Goal: Task Accomplishment & Management: Manage account settings

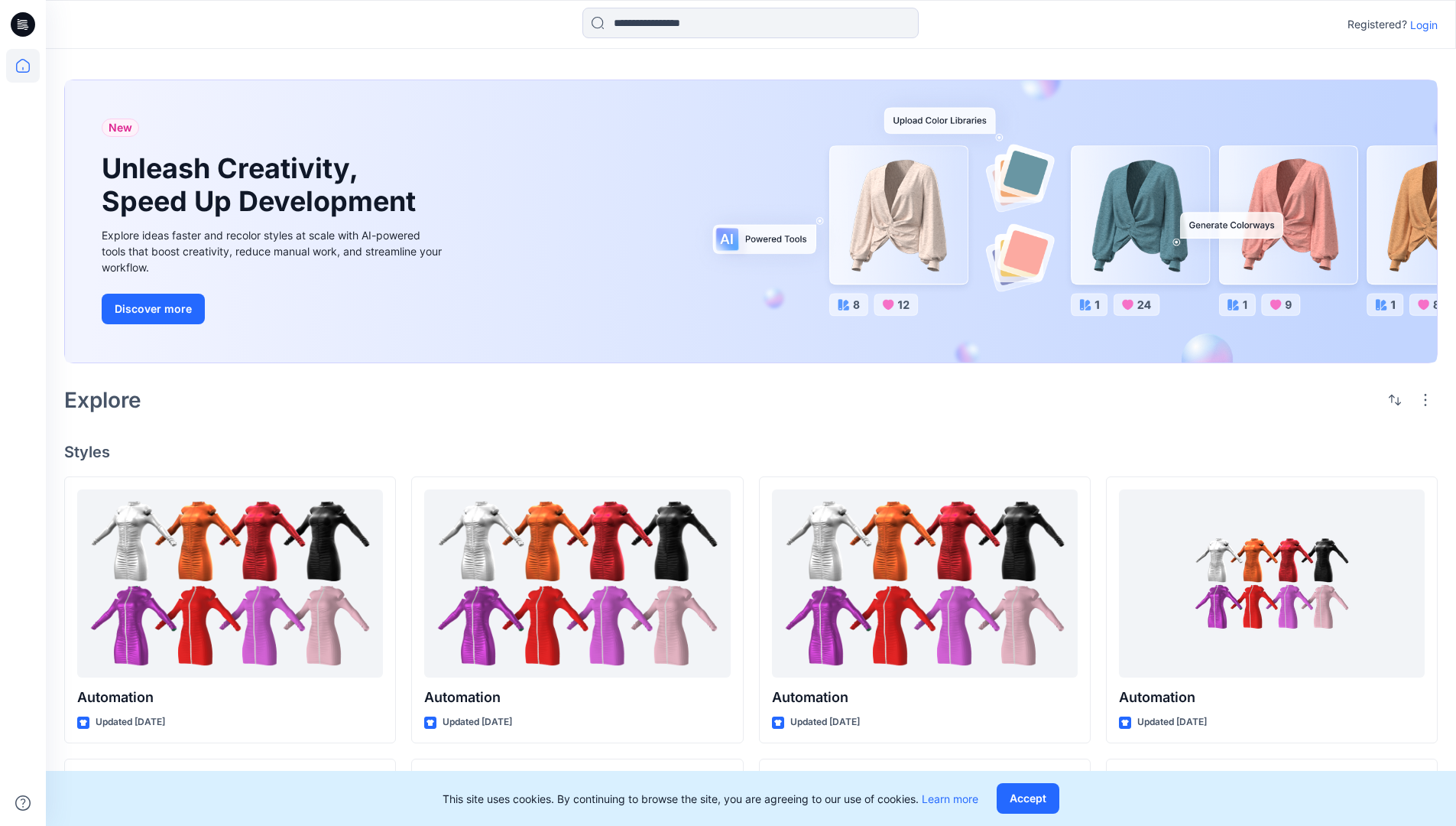
click at [1421, 24] on p "Login" at bounding box center [1423, 24] width 27 height 16
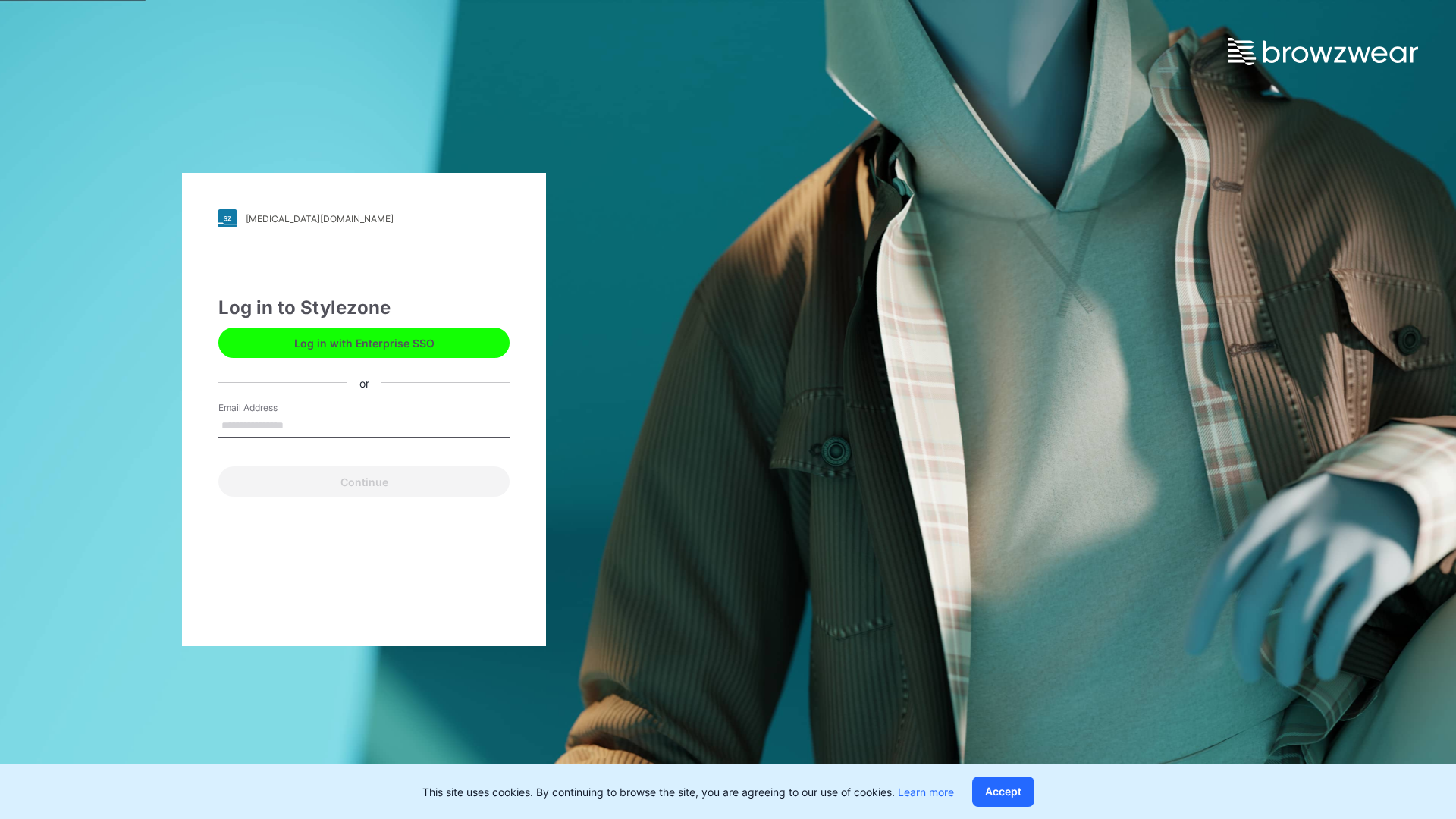
click at [299, 424] on input "Email Address" at bounding box center [364, 426] width 291 height 23
type input "**********"
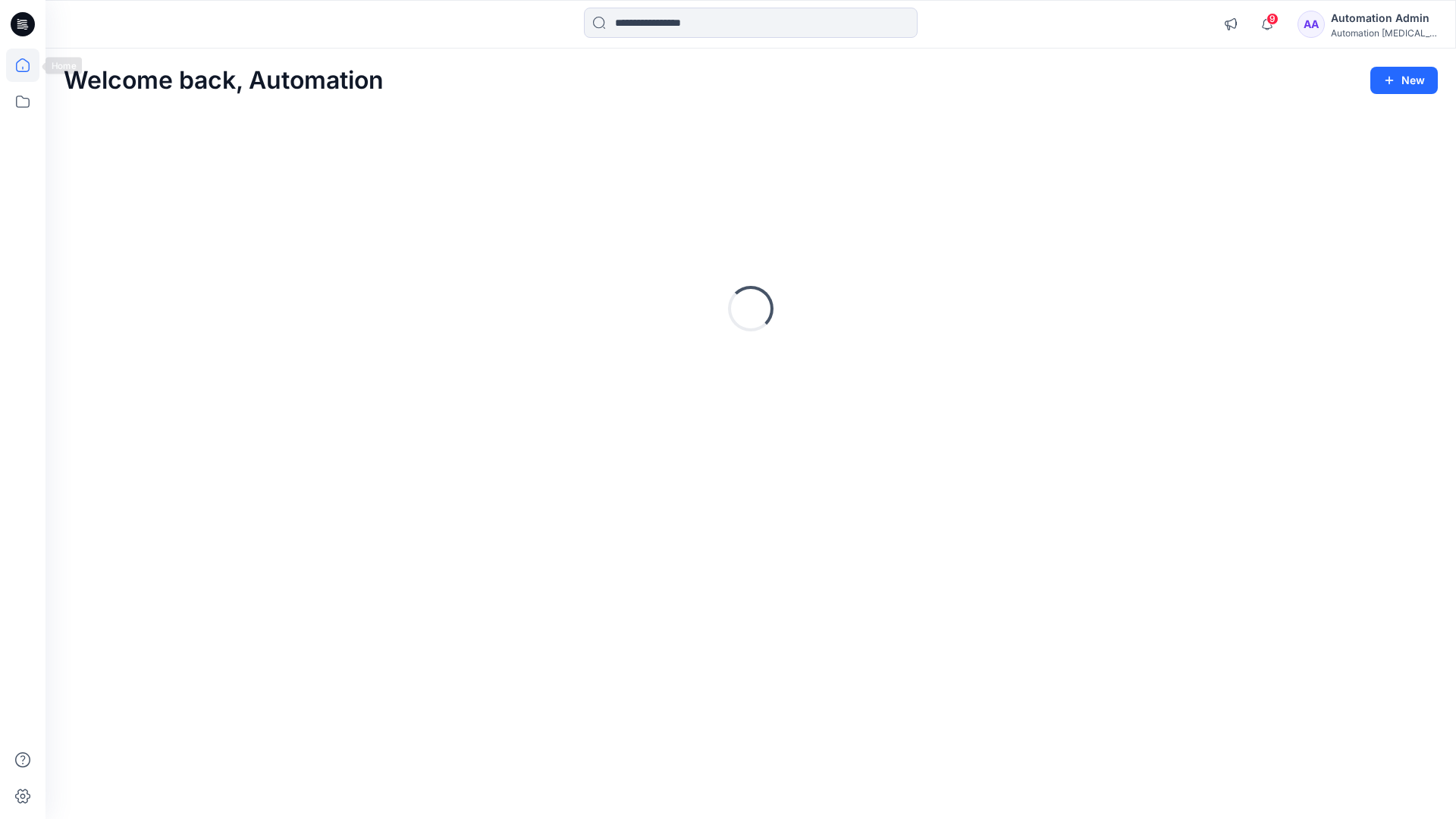
click at [29, 65] on icon at bounding box center [22, 65] width 14 height 14
click at [24, 104] on icon at bounding box center [23, 102] width 33 height 33
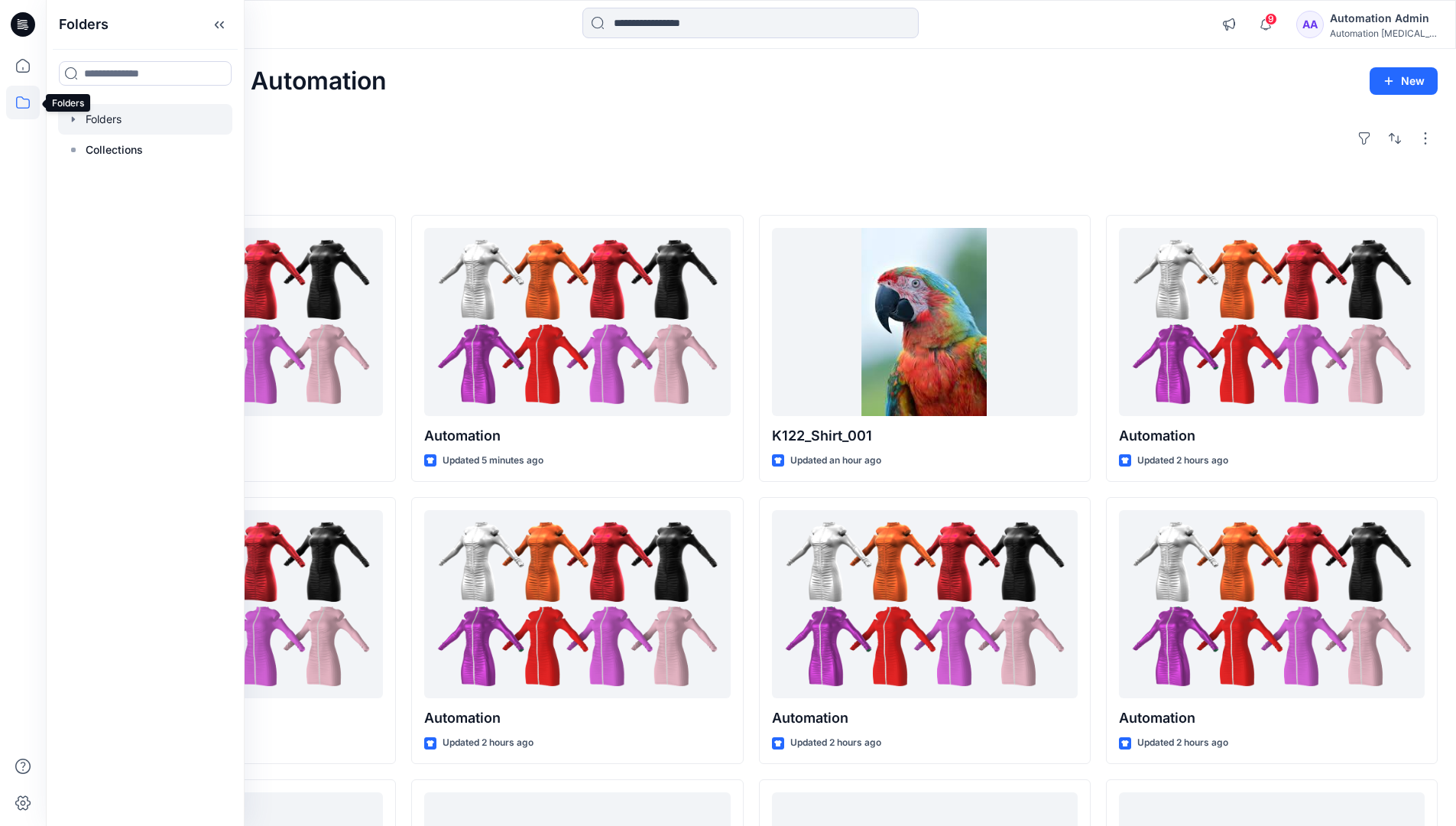
click at [109, 112] on div at bounding box center [145, 119] width 175 height 31
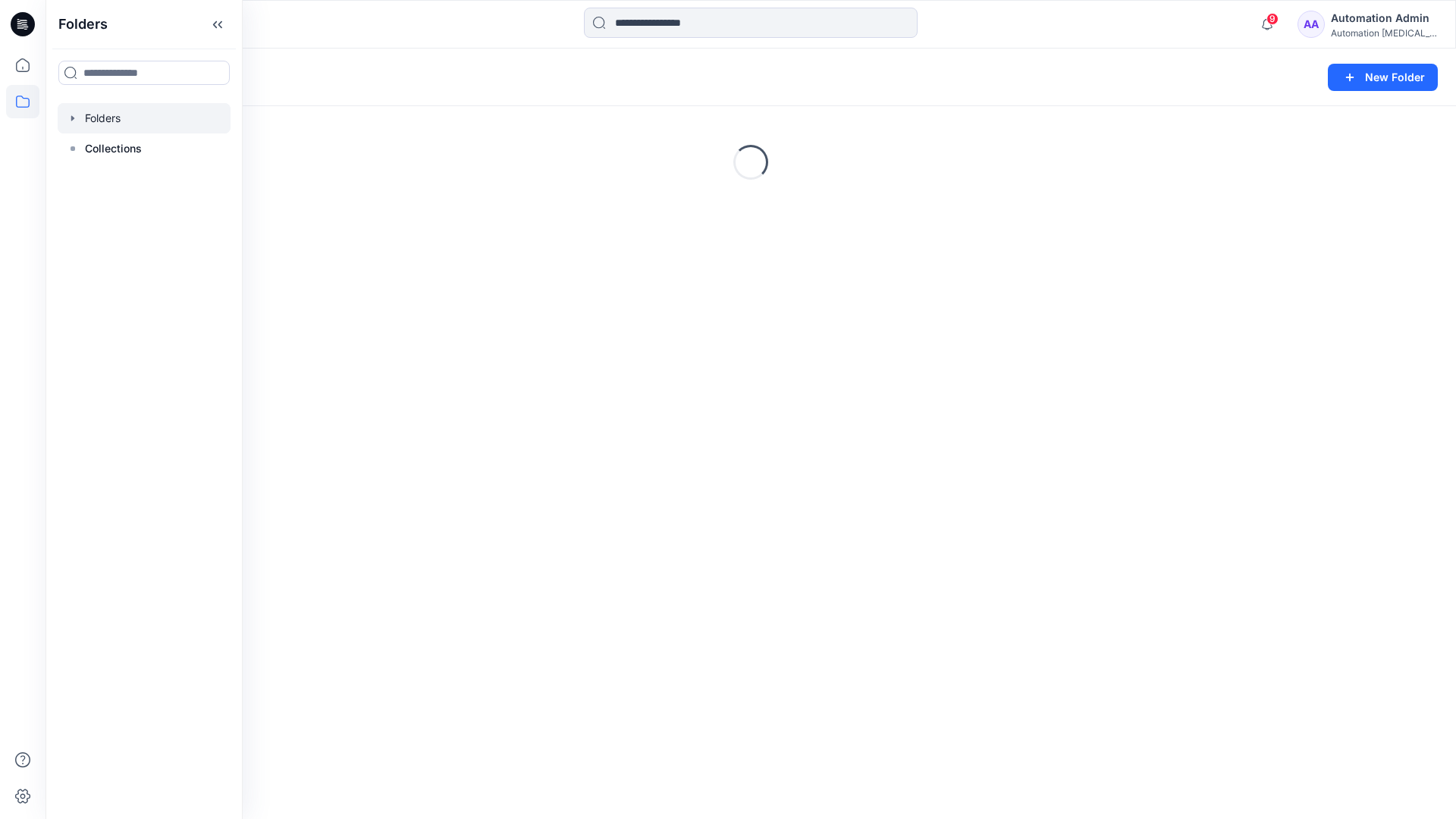
click at [403, 347] on div "Folders New Folder Loading..." at bounding box center [750, 434] width 1411 height 771
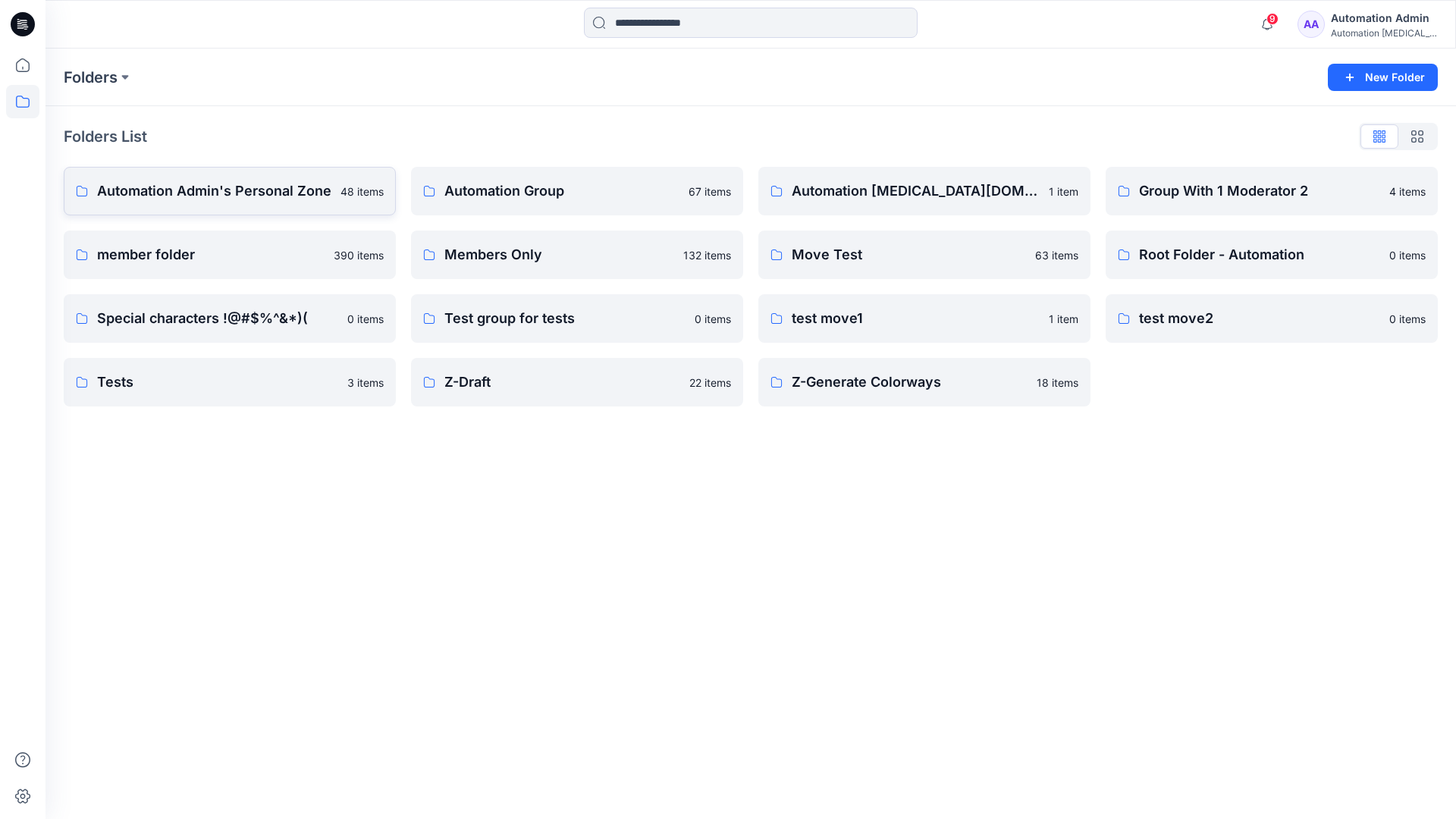
click at [261, 188] on p "Automation Admin's Personal Zone" at bounding box center [214, 191] width 234 height 21
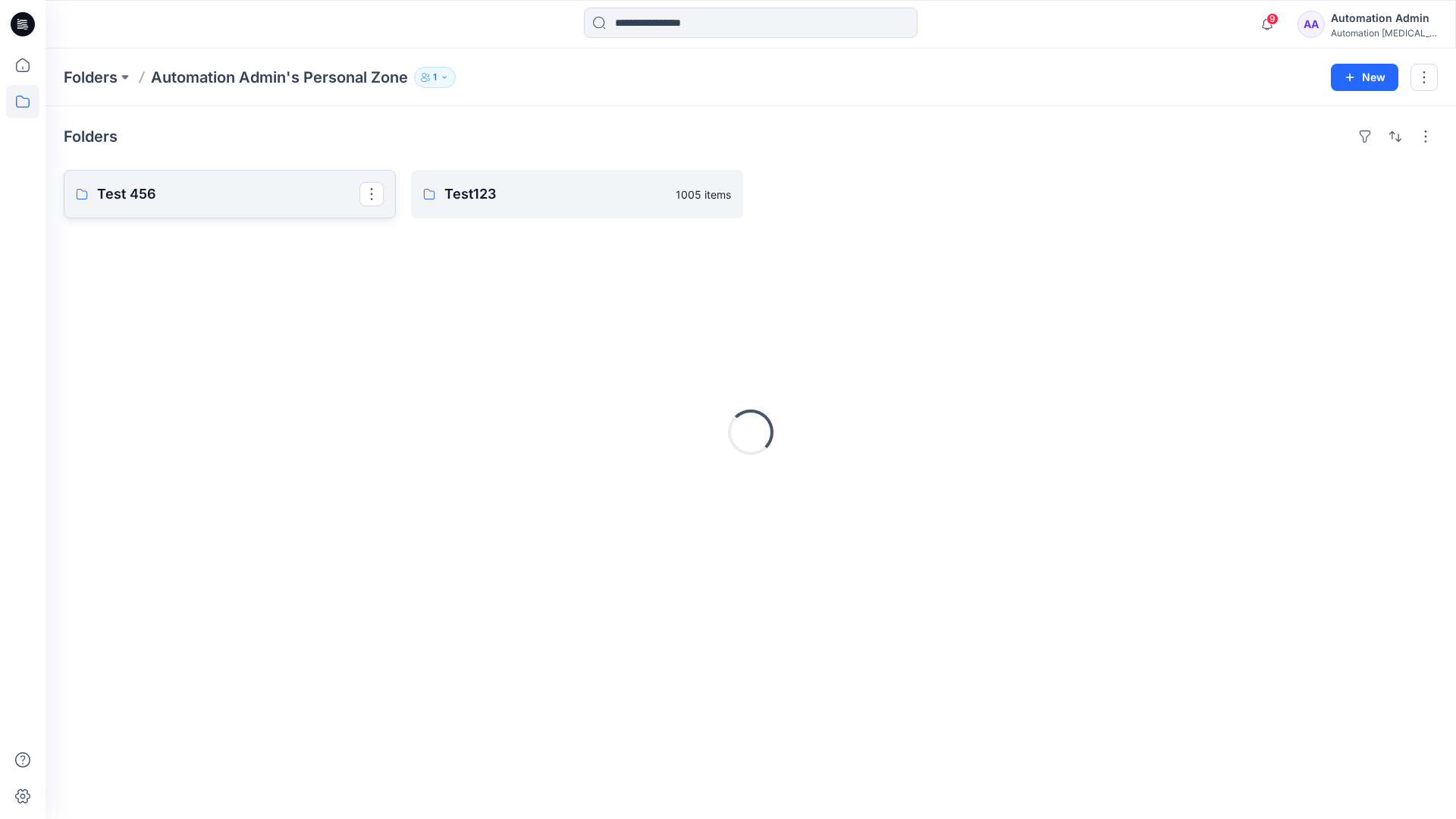
click at [143, 193] on p "Test 456" at bounding box center [228, 194] width 262 height 21
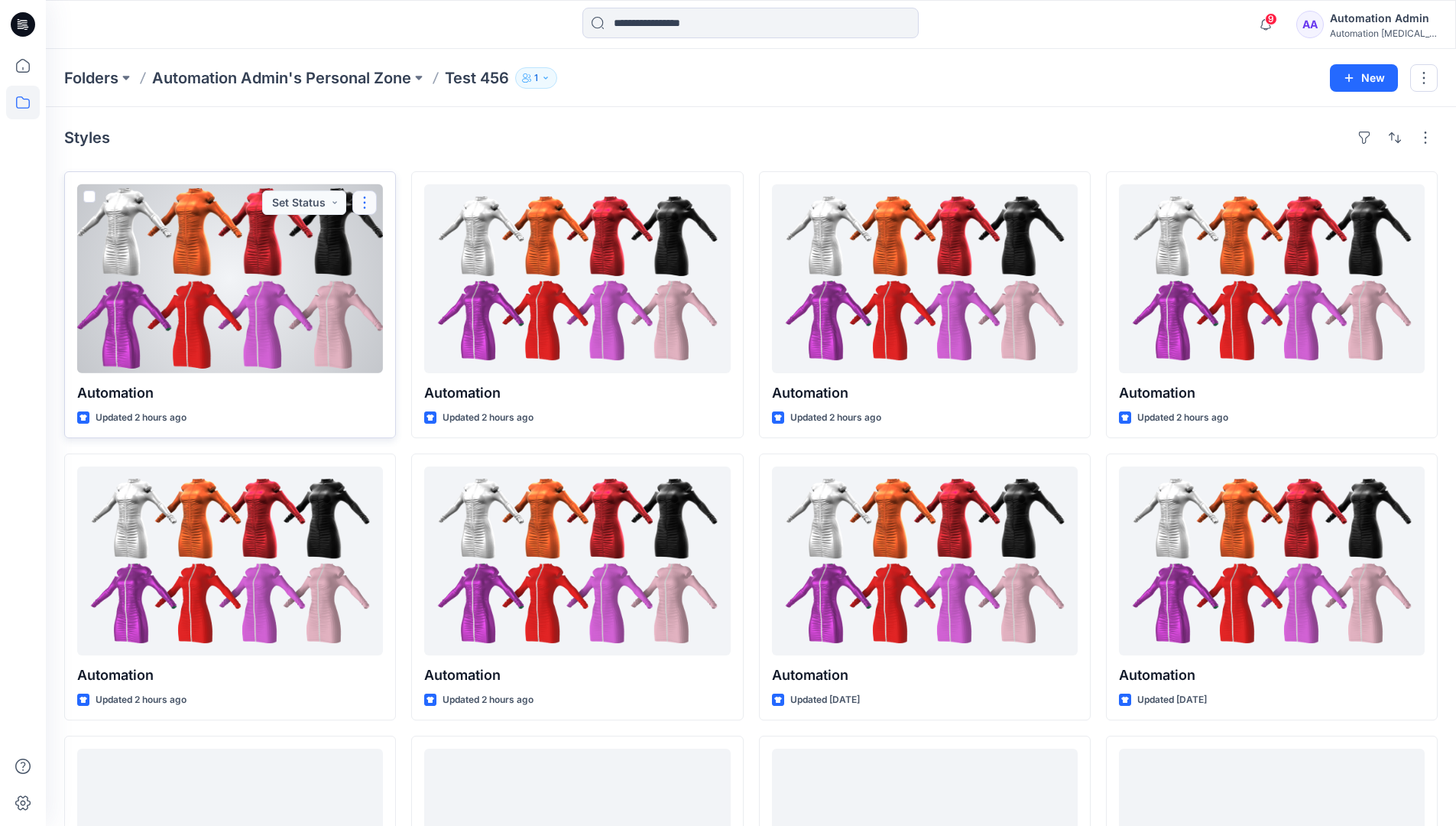
click at [364, 200] on button "button" at bounding box center [364, 203] width 24 height 24
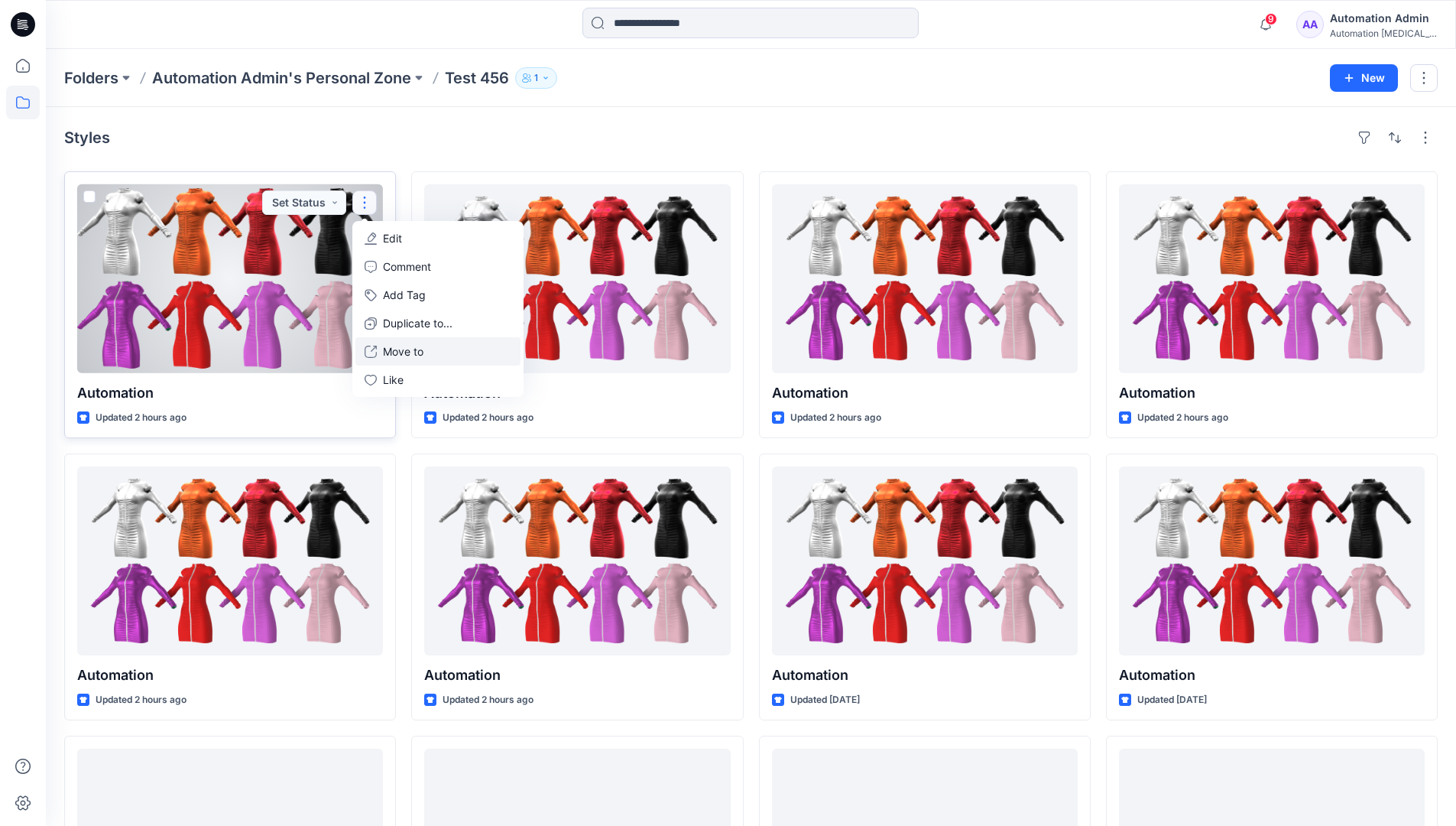
click at [409, 356] on p "Move to" at bounding box center [403, 351] width 40 height 16
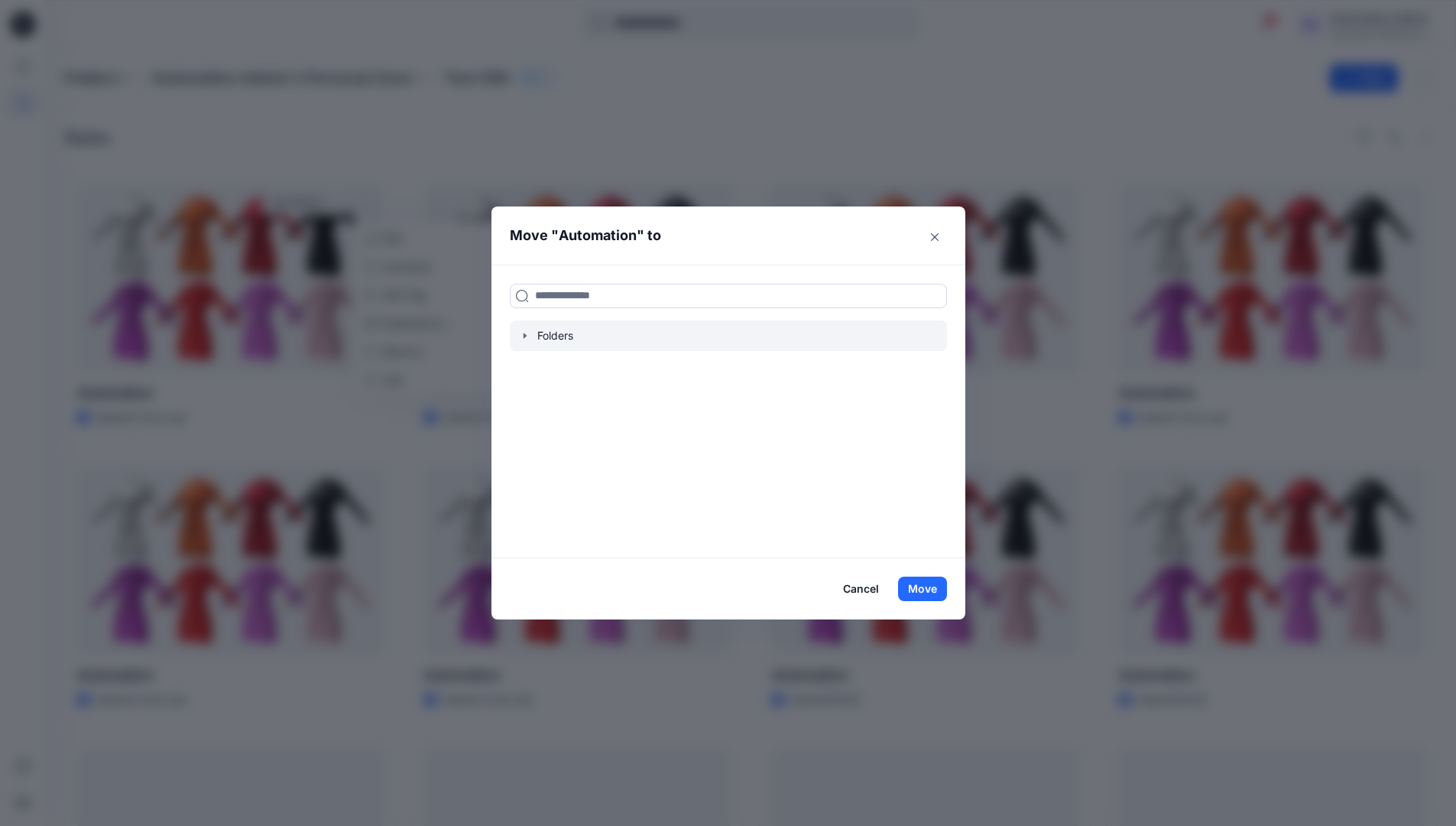
click at [526, 335] on icon "button" at bounding box center [524, 335] width 3 height 6
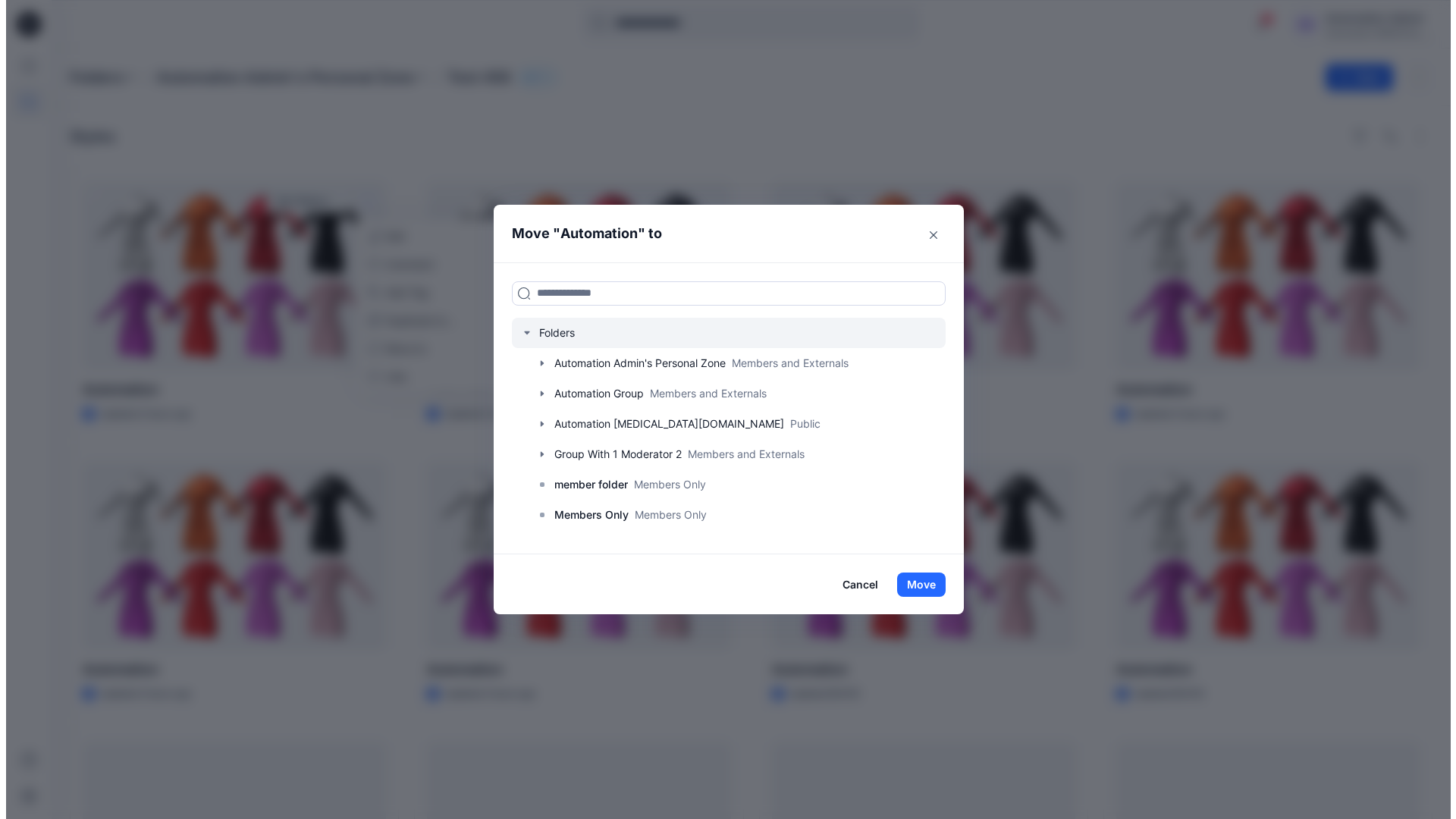
scroll to position [120, 0]
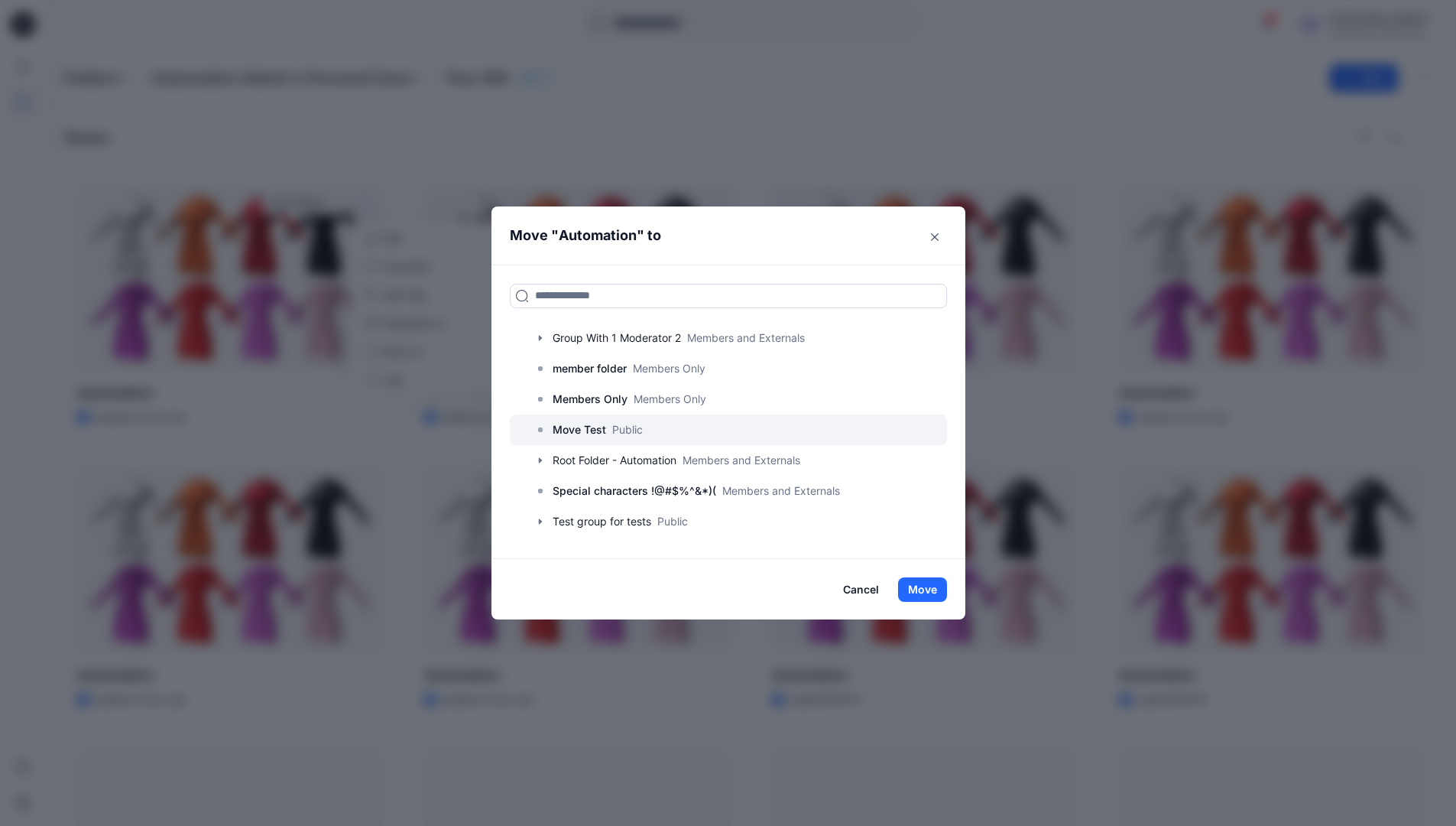
click at [593, 429] on p "Move Test" at bounding box center [579, 430] width 53 height 19
click at [929, 585] on button "Move" at bounding box center [923, 590] width 49 height 24
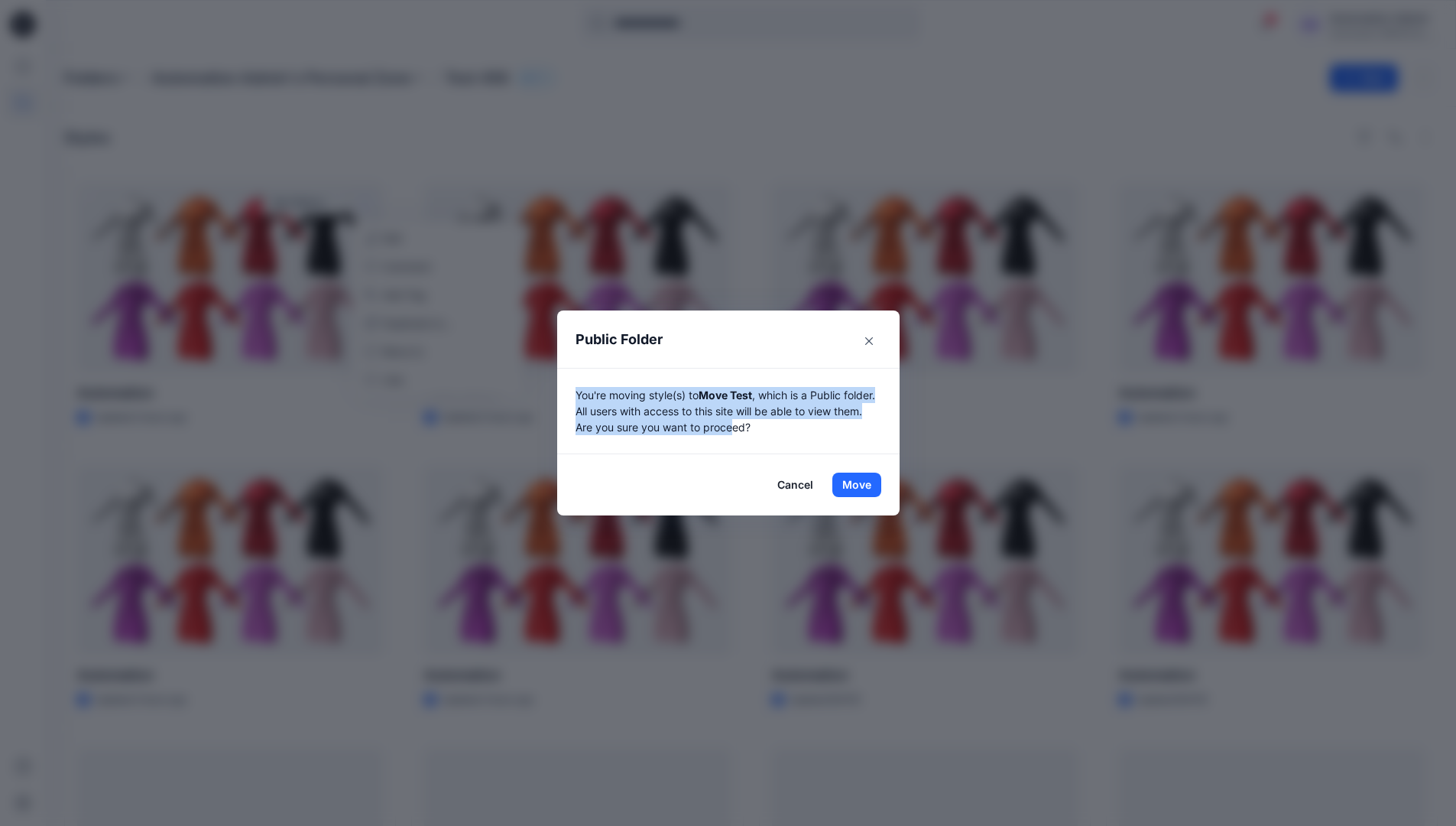
drag, startPoint x: 929, startPoint y: 585, endPoint x: 769, endPoint y: 423, distance: 227.7
click at [769, 423] on p "You're moving style(s) to Move Test , which is a Public folder. All users with …" at bounding box center [728, 411] width 305 height 49
click at [862, 485] on button "Move" at bounding box center [856, 485] width 49 height 24
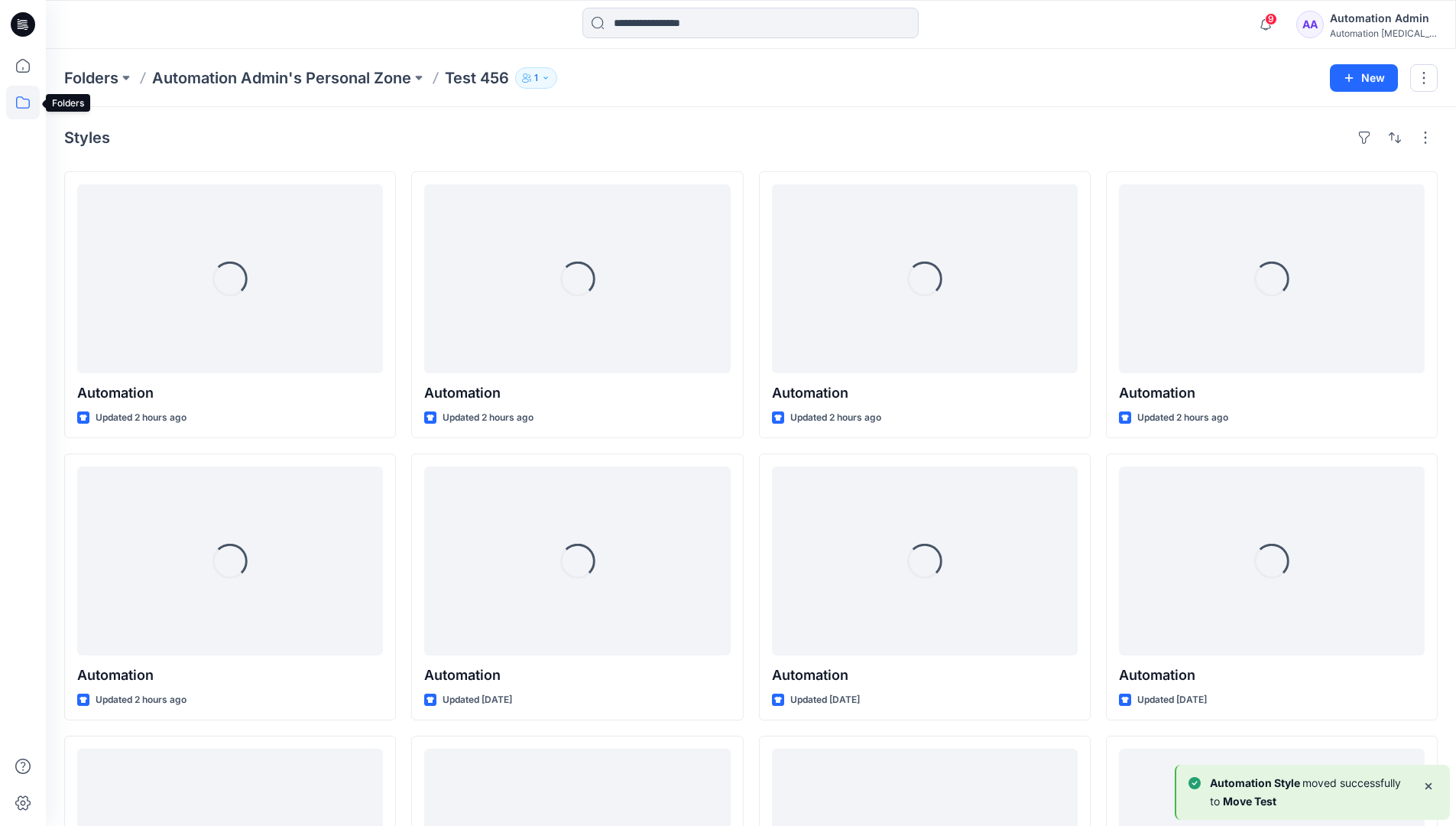
click at [16, 100] on icon at bounding box center [23, 103] width 34 height 34
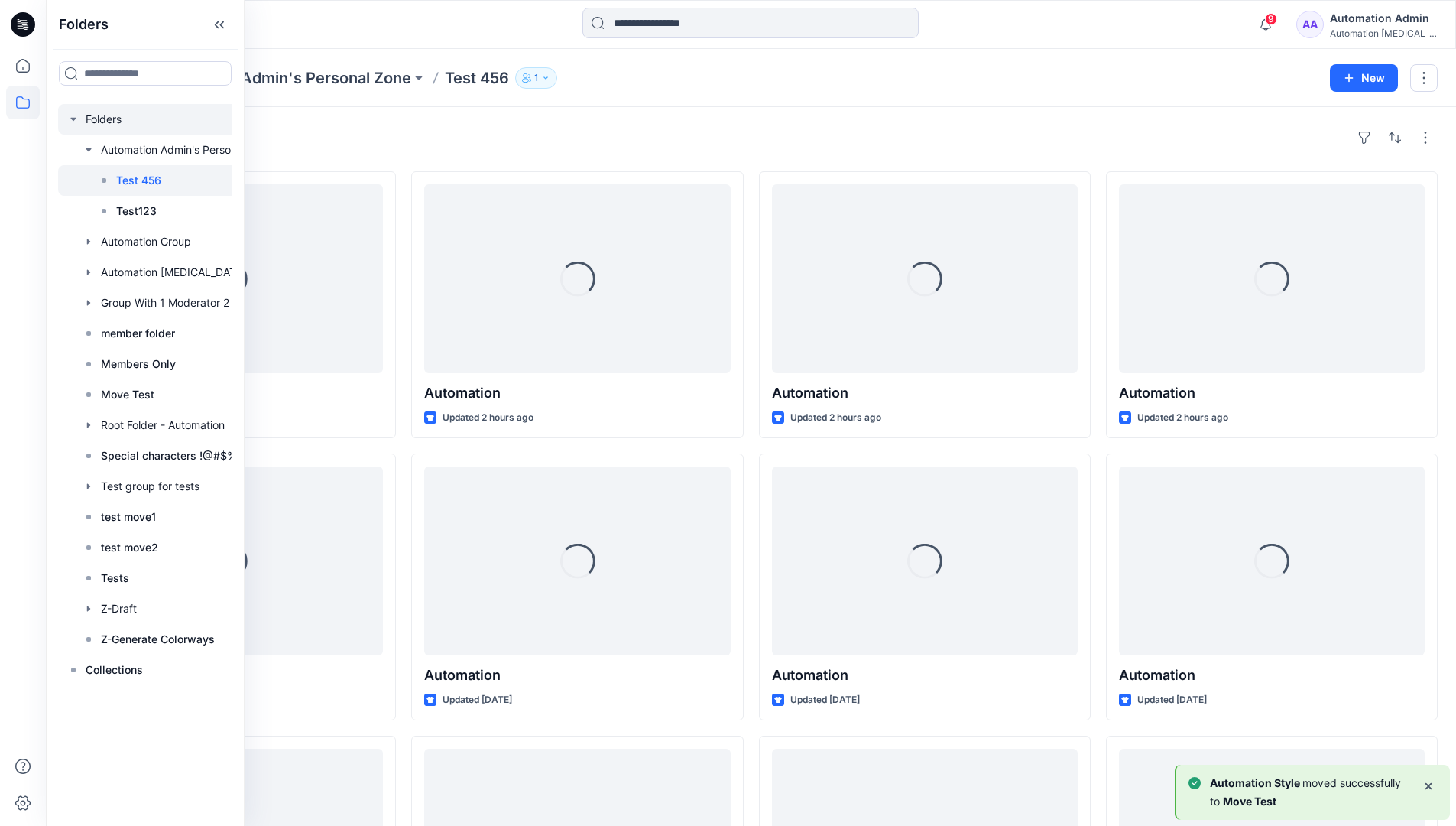
click at [101, 121] on div at bounding box center [164, 119] width 214 height 31
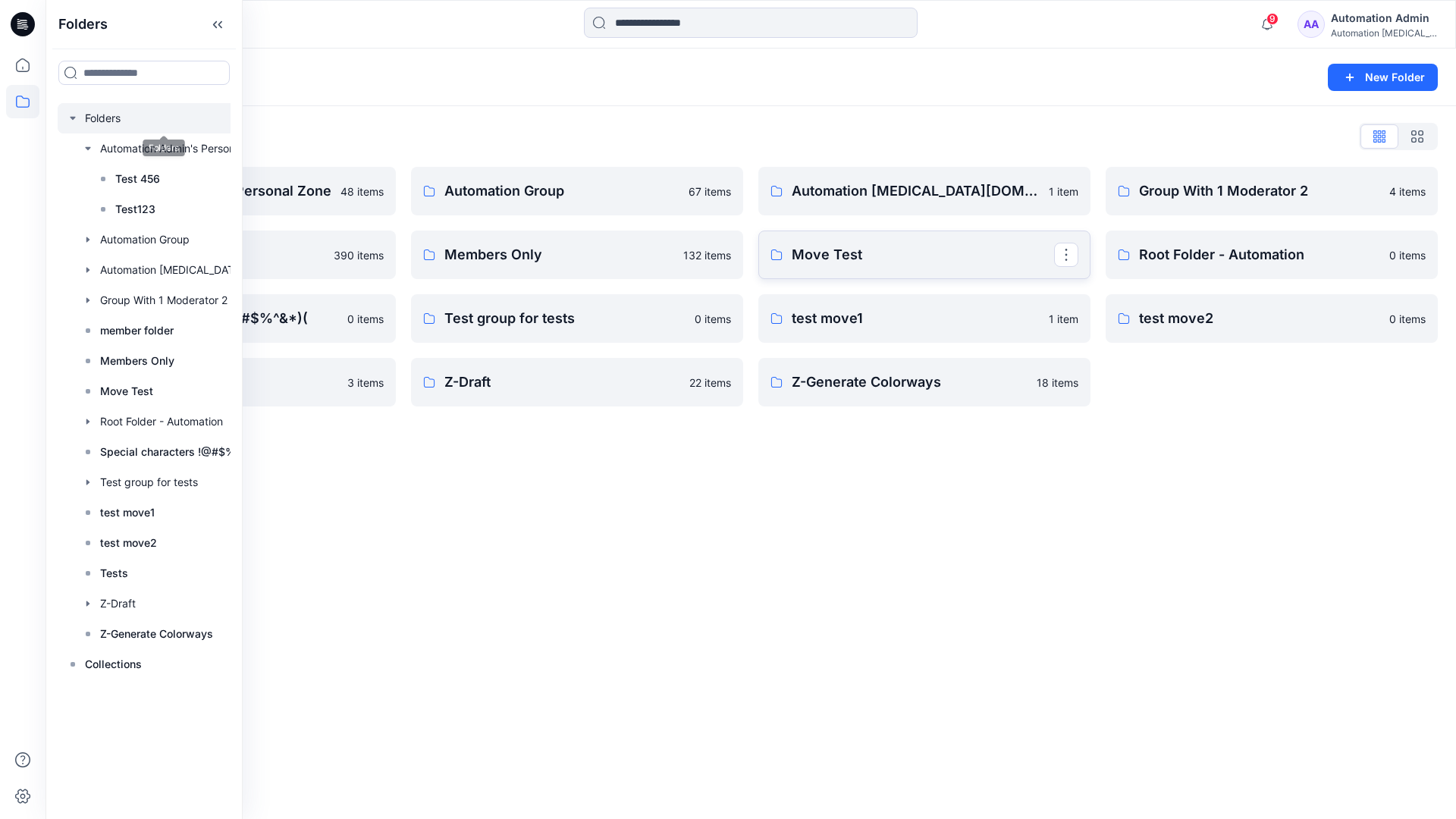
click at [812, 258] on p "Move Test" at bounding box center [923, 255] width 262 height 21
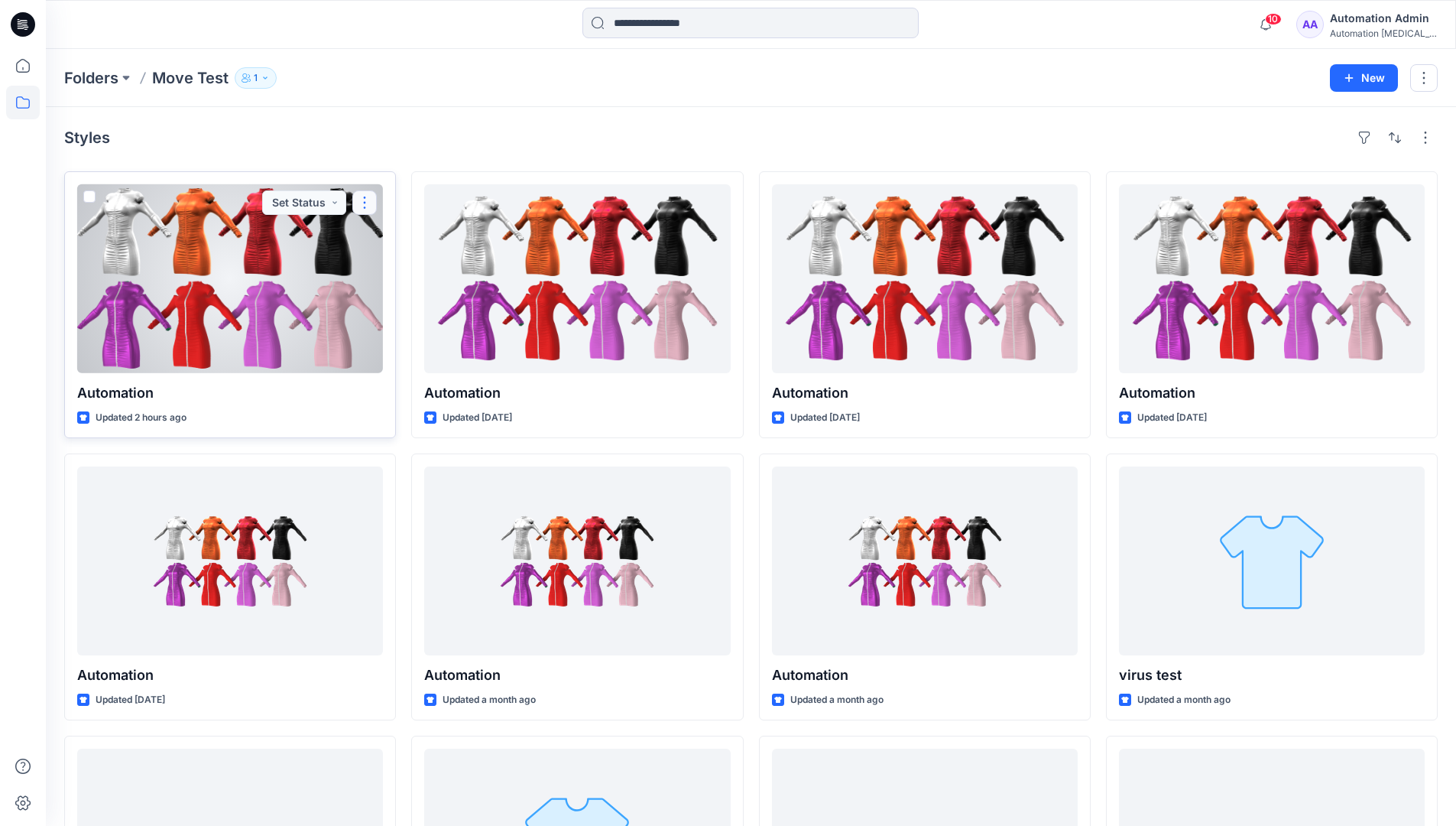
click at [360, 206] on button "button" at bounding box center [364, 203] width 24 height 24
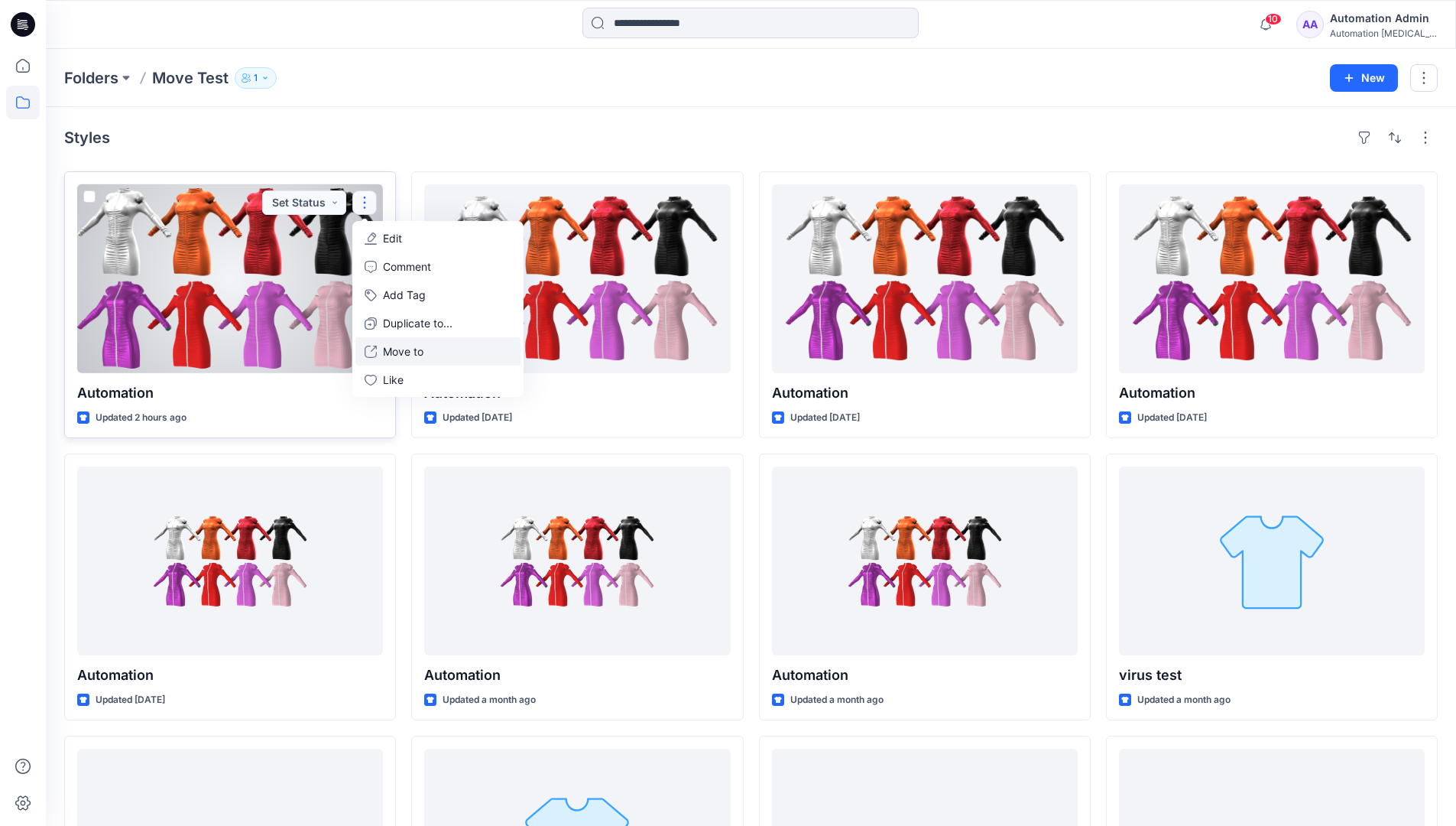
click at [408, 346] on p "Move to" at bounding box center [403, 351] width 40 height 16
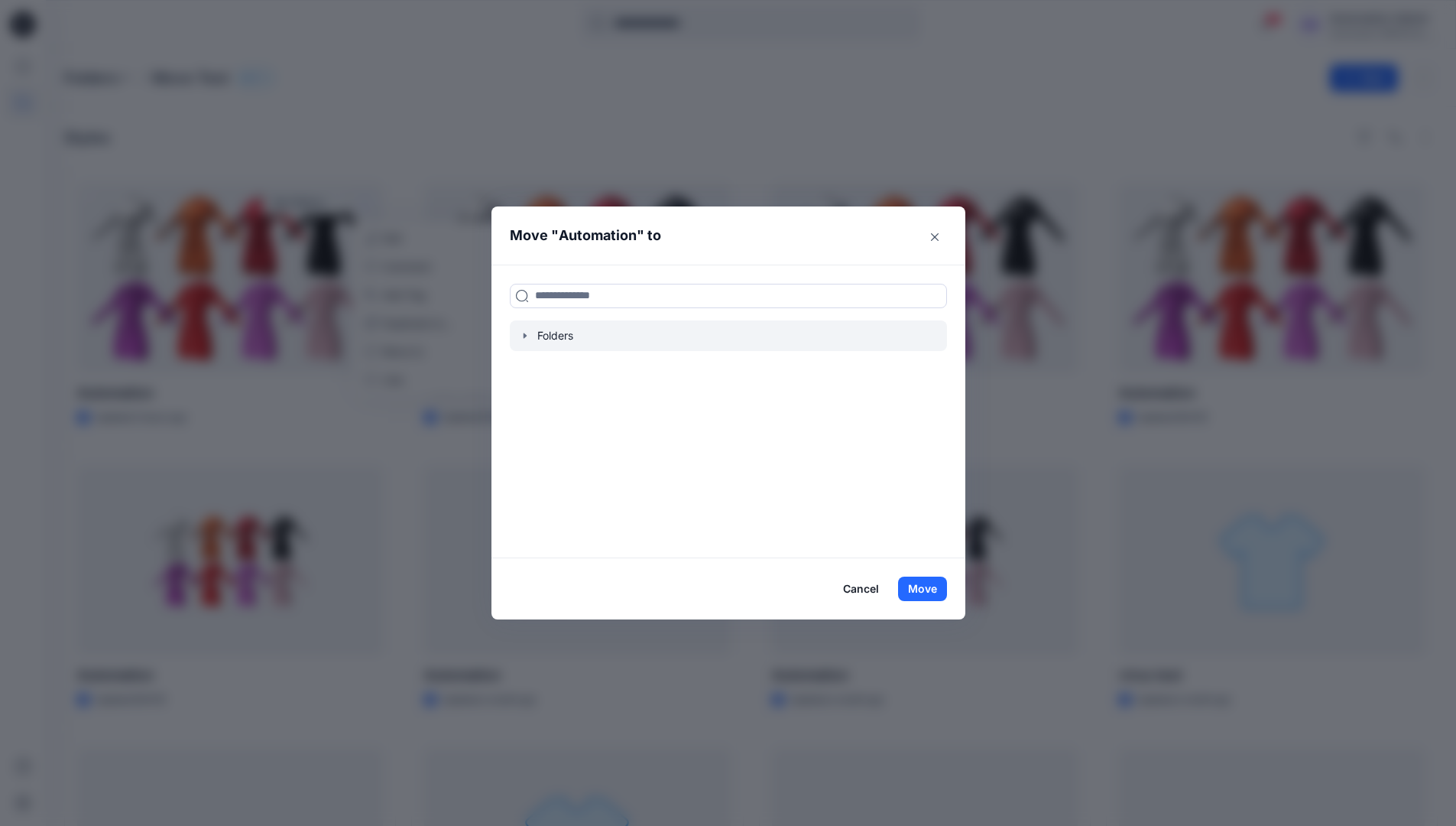
click at [528, 340] on icon "button" at bounding box center [525, 335] width 12 height 12
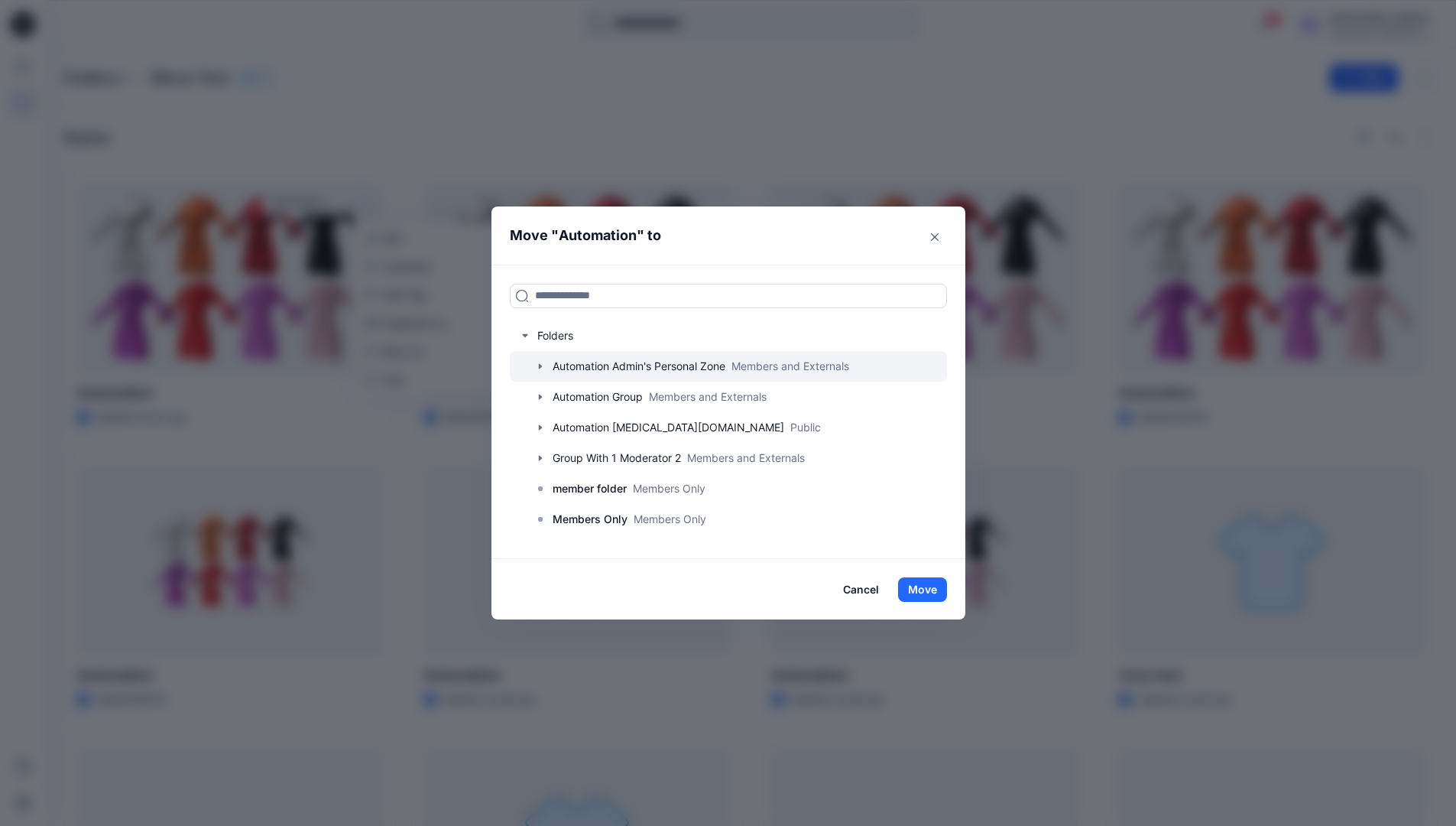
click at [546, 364] on icon "button" at bounding box center [540, 366] width 12 height 12
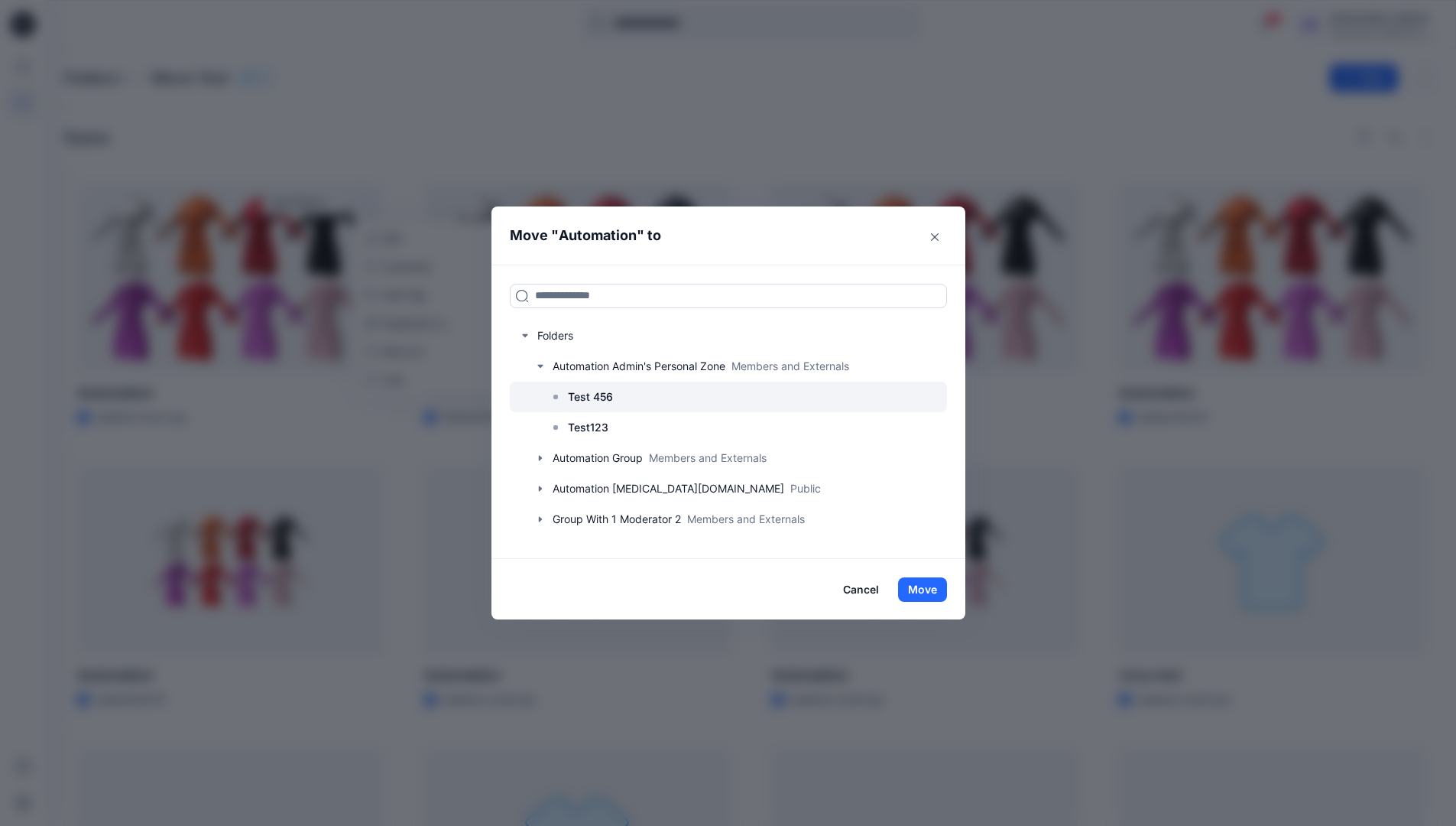
click at [587, 394] on p "Test 456" at bounding box center [590, 397] width 45 height 19
click at [933, 592] on button "Move" at bounding box center [923, 590] width 49 height 24
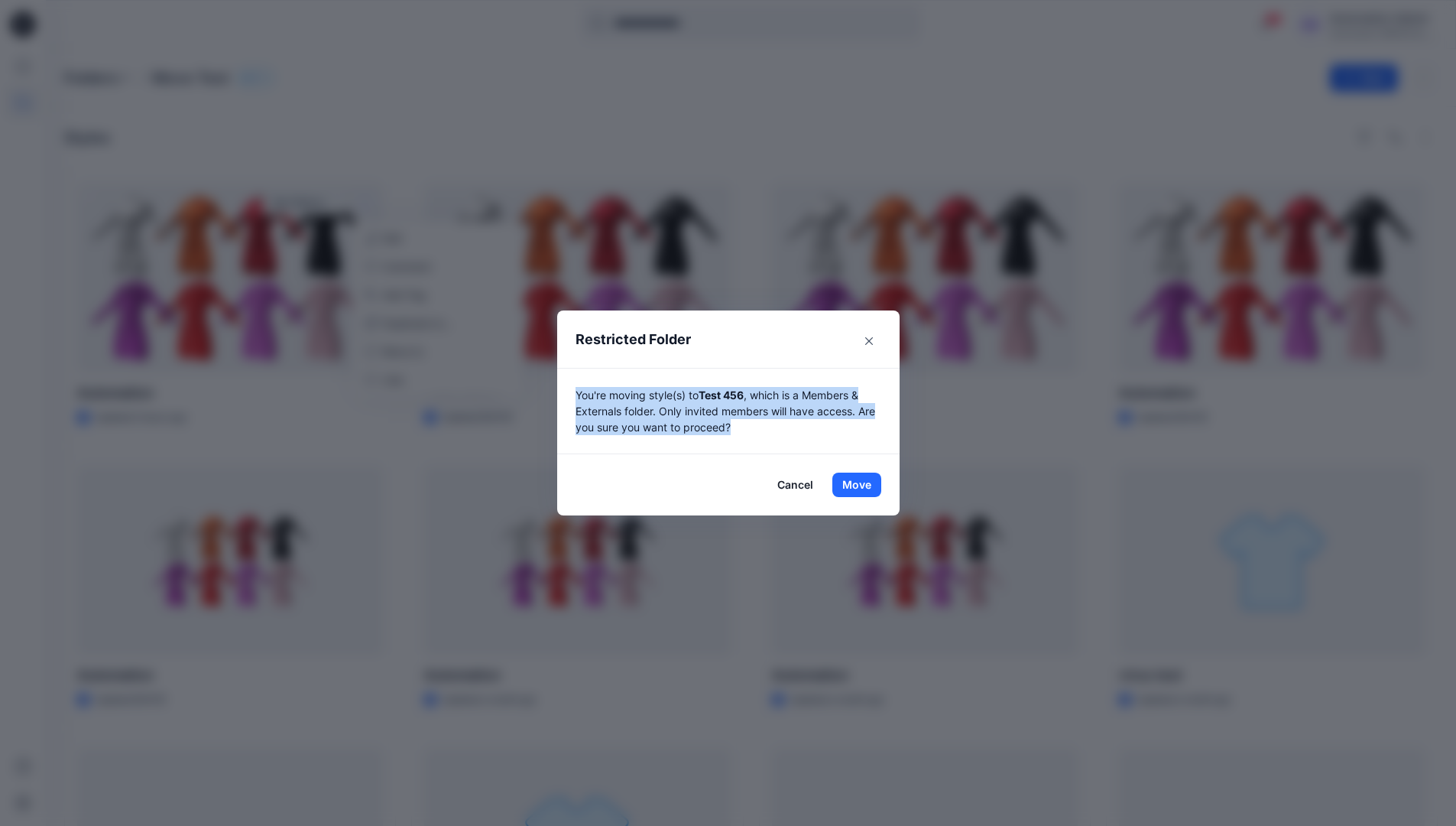
drag, startPoint x: 933, startPoint y: 592, endPoint x: 748, endPoint y: 433, distance: 243.9
click at [748, 433] on p "You're moving style(s) to Test 456 , which is a Members & Externals folder. Onl…" at bounding box center [728, 411] width 305 height 49
click at [862, 485] on button "Move" at bounding box center [856, 485] width 49 height 24
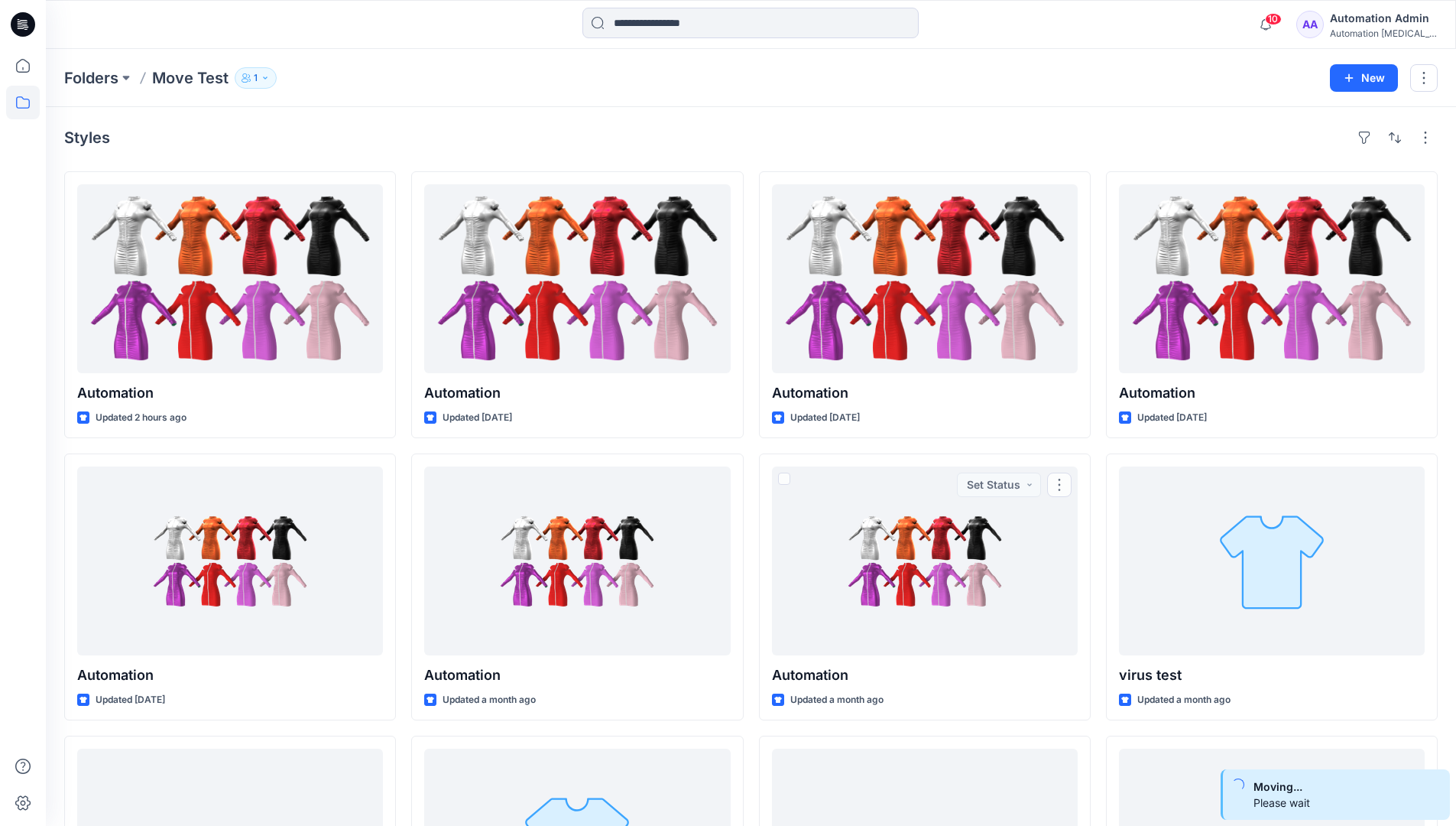
click at [1373, 21] on div "Automation Admin" at bounding box center [1383, 19] width 107 height 19
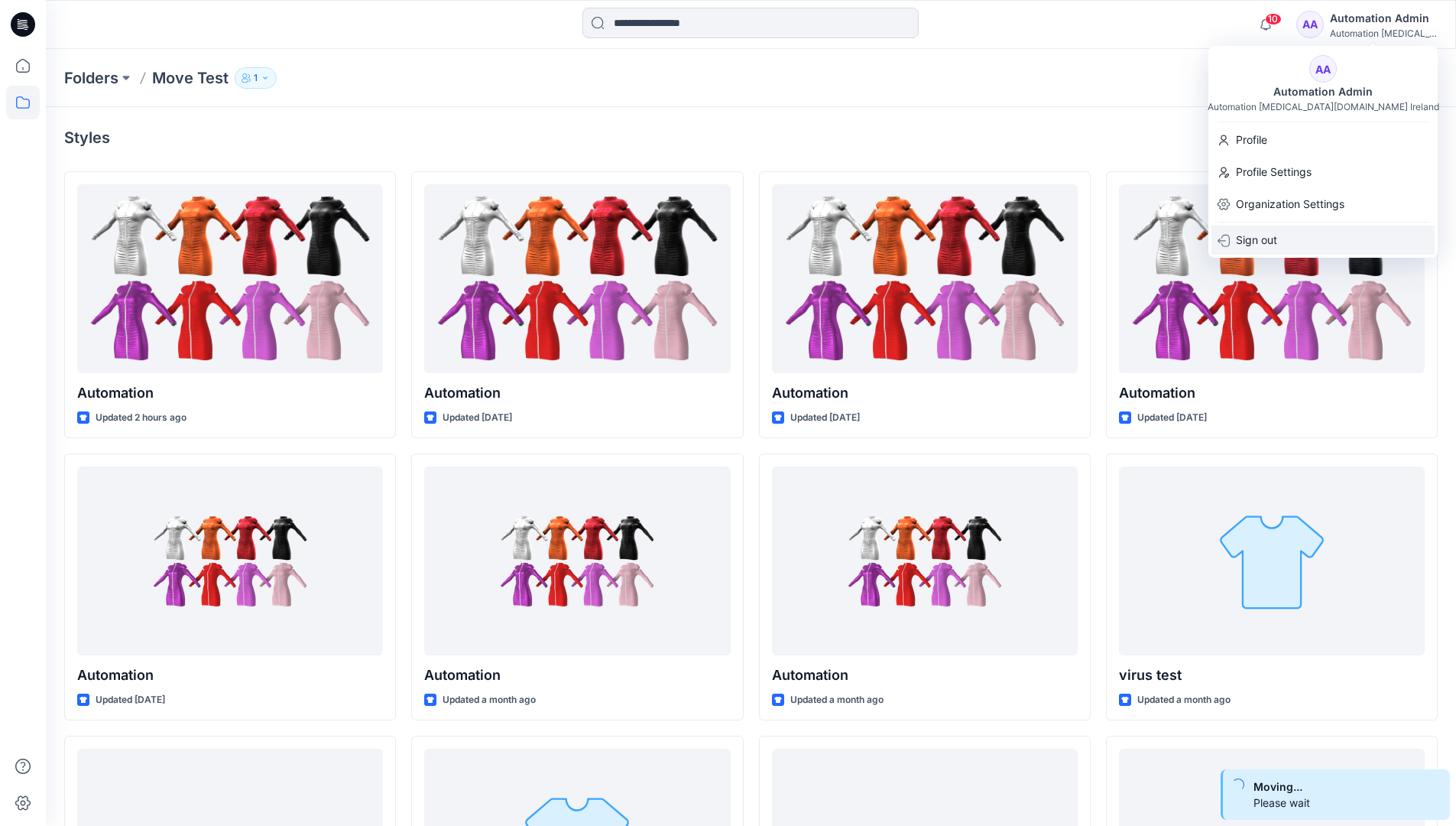
click at [1276, 235] on p "Sign out" at bounding box center [1257, 239] width 41 height 29
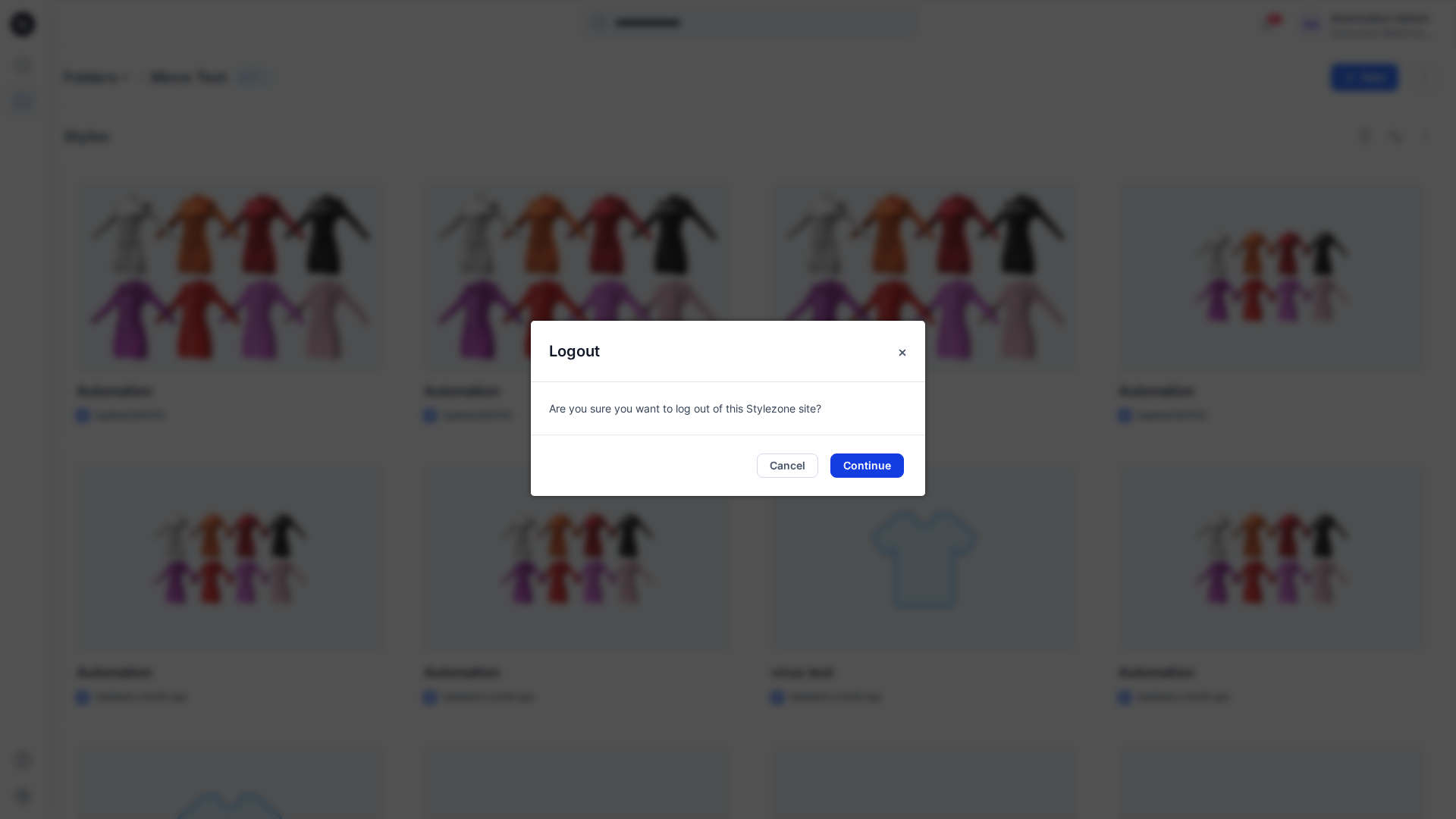
click at [897, 454] on button "Continue" at bounding box center [866, 466] width 73 height 24
